Goal: Task Accomplishment & Management: Manage account settings

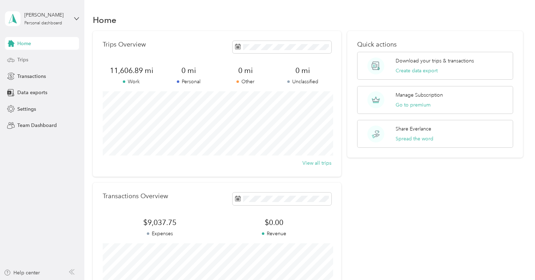
click at [33, 61] on div "Trips" at bounding box center [42, 60] width 74 height 13
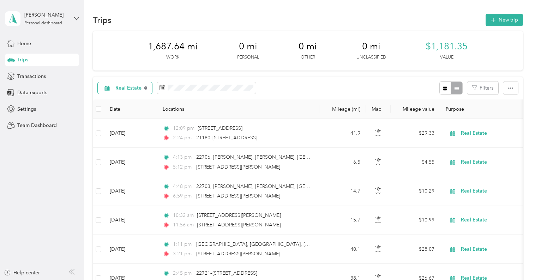
click at [145, 87] on icon at bounding box center [145, 87] width 3 height 3
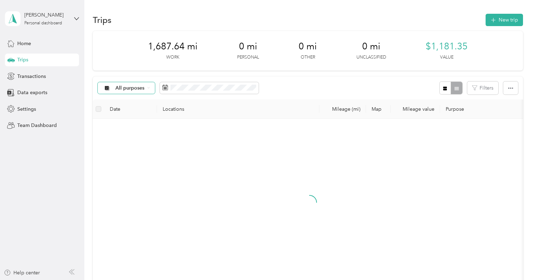
click at [124, 92] on div "All purposes" at bounding box center [126, 88] width 57 height 12
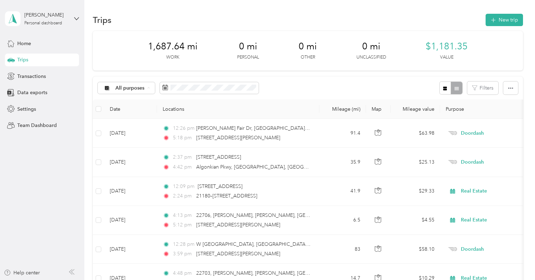
click at [139, 159] on span "Doordash" at bounding box center [132, 162] width 34 height 7
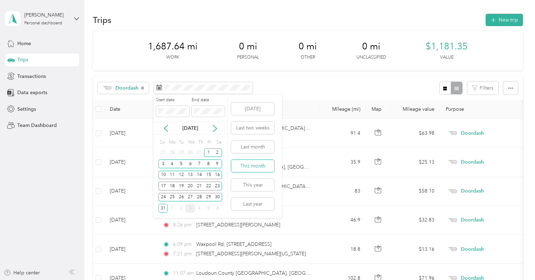
click at [260, 166] on button "This month" at bounding box center [252, 166] width 43 height 12
